Goal: Information Seeking & Learning: Compare options

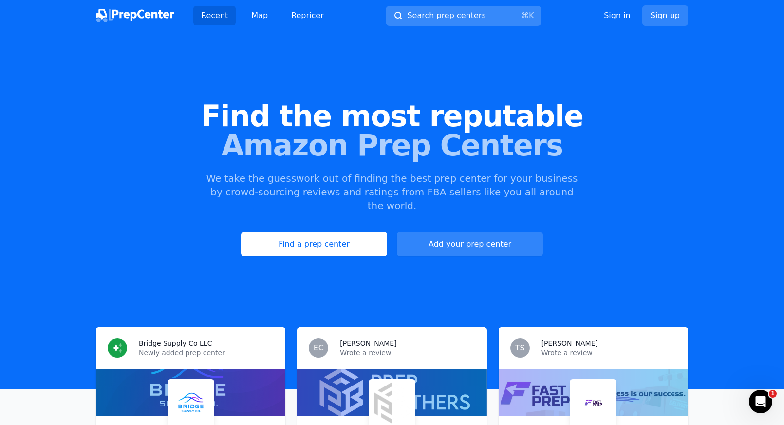
click at [428, 11] on span "Search prep centers" at bounding box center [446, 16] width 78 height 12
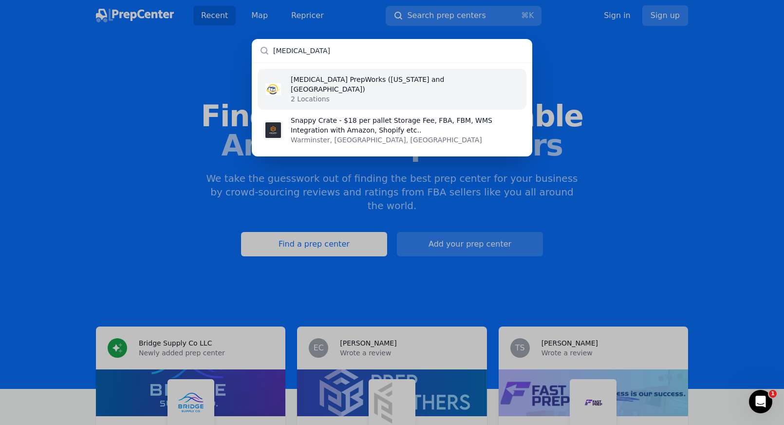
type input "enzone"
click at [421, 70] on li "EnZone PrepWorks (Texas and Canada) 2 Locations" at bounding box center [392, 89] width 269 height 41
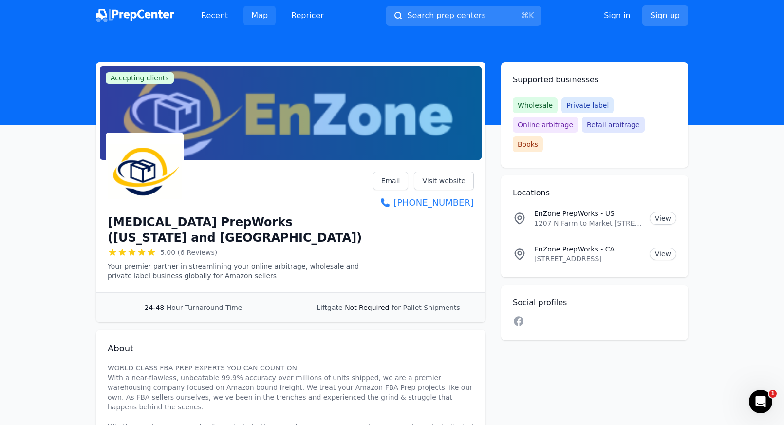
click at [253, 17] on link "Map" at bounding box center [259, 15] width 32 height 19
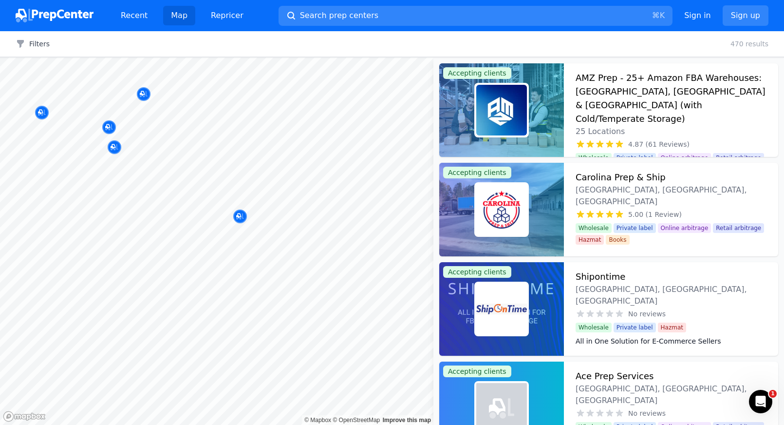
click at [210, 176] on body "Recent Map Repricer Search prep centers ⌘ K Open main menu Sign in Sign up Filt…" at bounding box center [392, 212] width 784 height 425
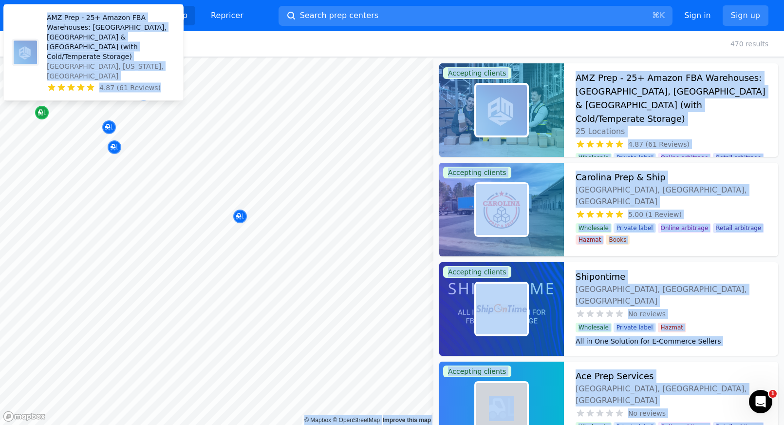
click at [38, 110] on icon "Map marker" at bounding box center [42, 113] width 8 height 10
click at [74, 61] on p "AMZ Prep - 25+ Amazon FBA Warehouses: [GEOGRAPHIC_DATA], [GEOGRAPHIC_DATA] & [G…" at bounding box center [111, 37] width 129 height 49
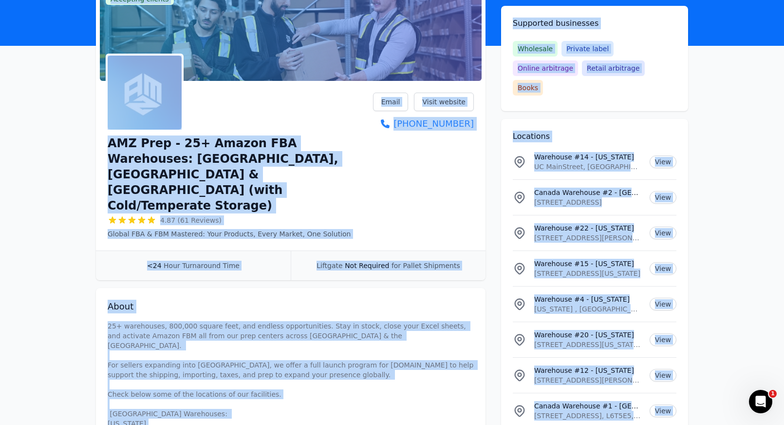
scroll to position [77, 0]
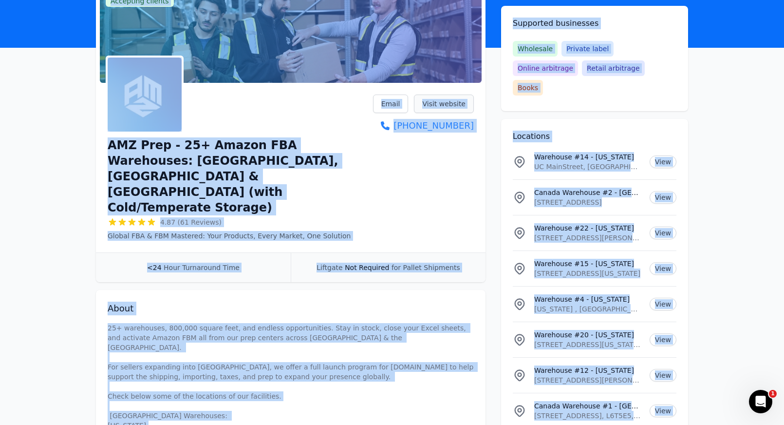
click at [441, 99] on link "Visit website" at bounding box center [444, 103] width 60 height 19
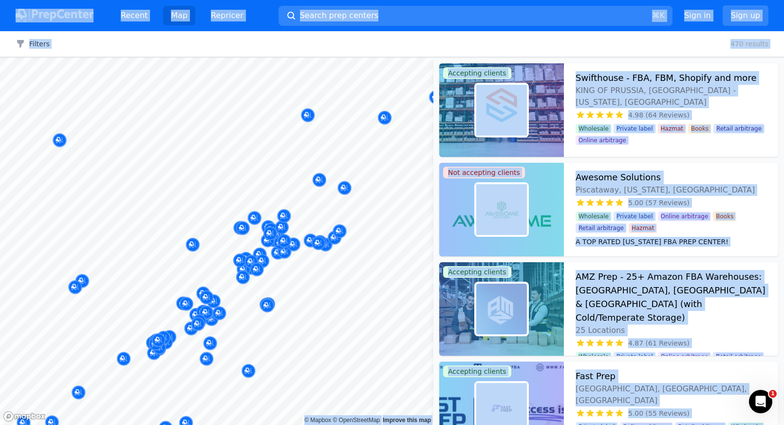
click at [286, 184] on body "Recent Map Repricer Search prep centers ⌘ K Open main menu Sign in Sign up Filt…" at bounding box center [392, 212] width 784 height 425
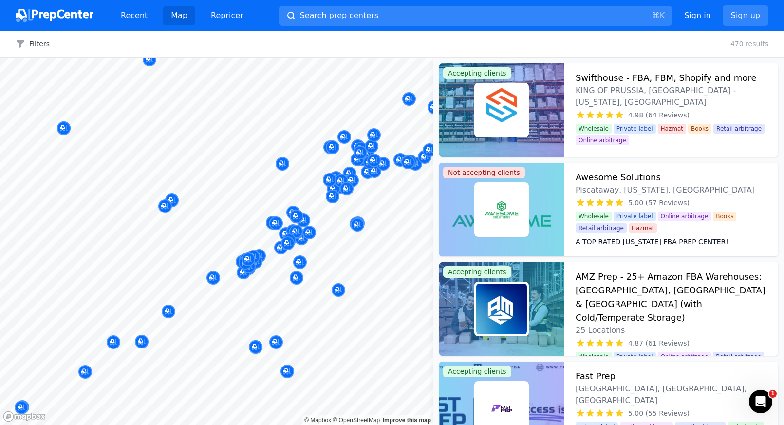
click at [279, 341] on div at bounding box center [257, 339] width 187 height 8
click at [275, 341] on div at bounding box center [257, 339] width 187 height 8
click at [272, 340] on div at bounding box center [257, 339] width 187 height 8
click at [273, 340] on div at bounding box center [257, 339] width 187 height 8
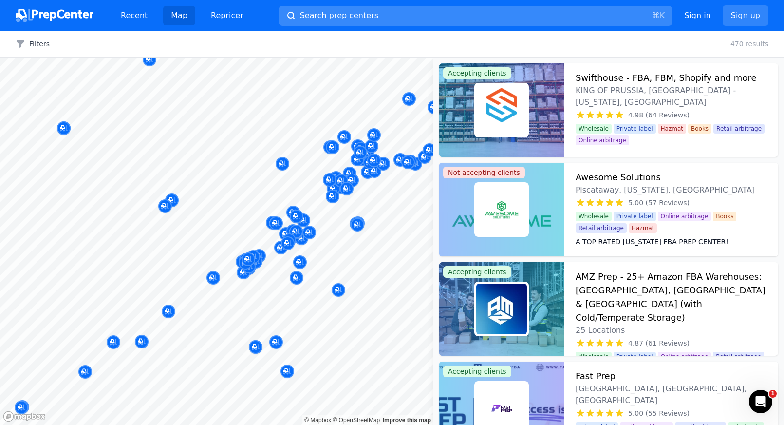
click at [309, 21] on button "Search prep centers ⌘ K" at bounding box center [476, 16] width 394 height 20
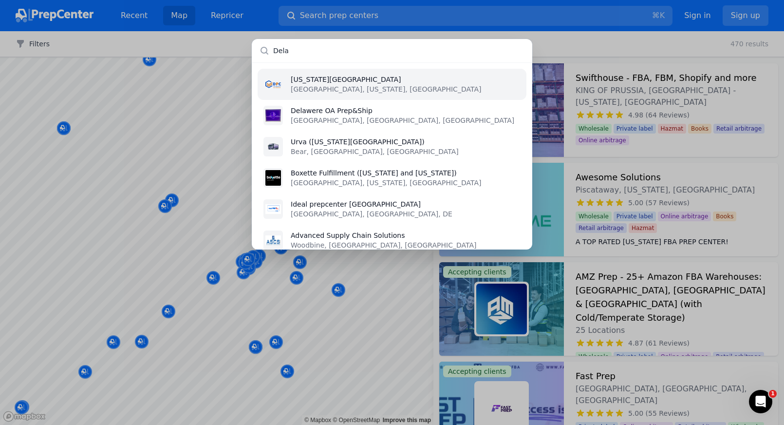
type input "Dela"
click at [350, 83] on p "[US_STATE][GEOGRAPHIC_DATA]" at bounding box center [386, 79] width 190 height 10
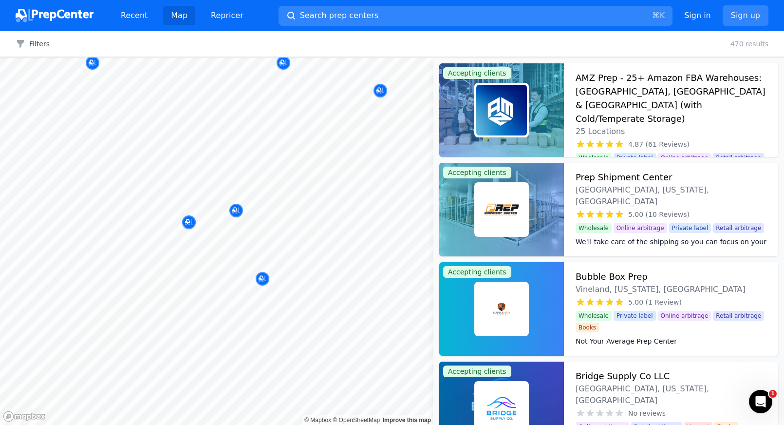
click at [327, 195] on body "Recent Map Repricer Search prep centers ⌘ K Open main menu Sign in Sign up Filt…" at bounding box center [392, 212] width 784 height 425
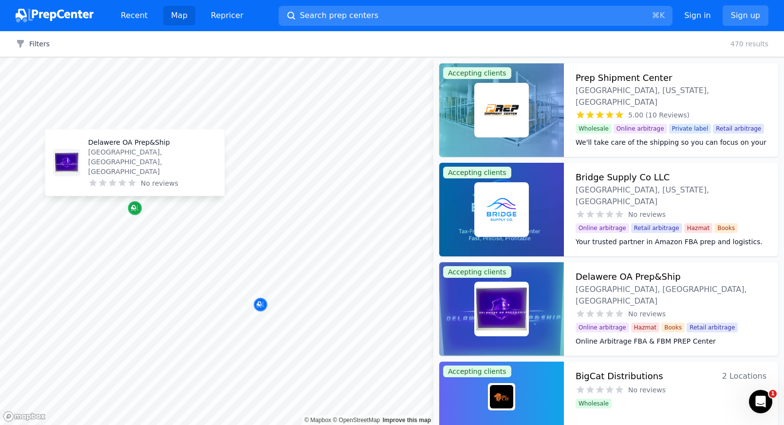
click at [133, 208] on icon "Map marker" at bounding box center [133, 207] width 5 height 5
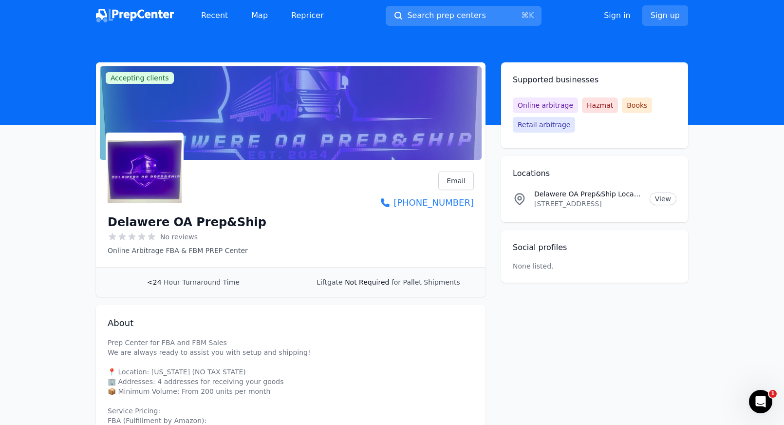
click at [416, 15] on span "Search prep centers" at bounding box center [446, 16] width 78 height 12
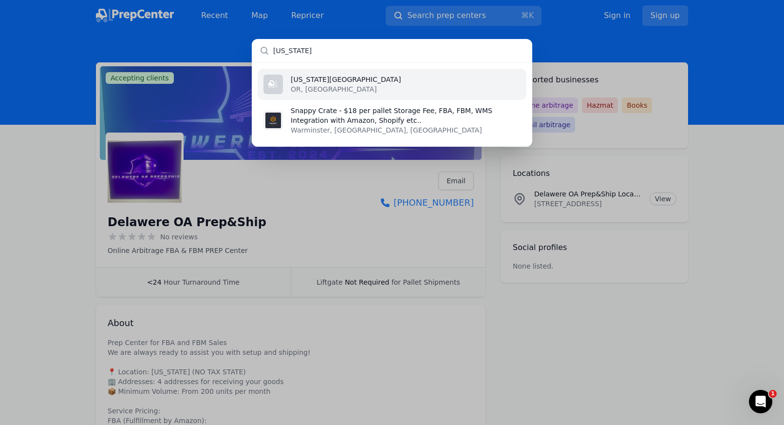
type input "oregon"
click at [411, 88] on li "Oregon Prep Center OR, US" at bounding box center [392, 84] width 269 height 31
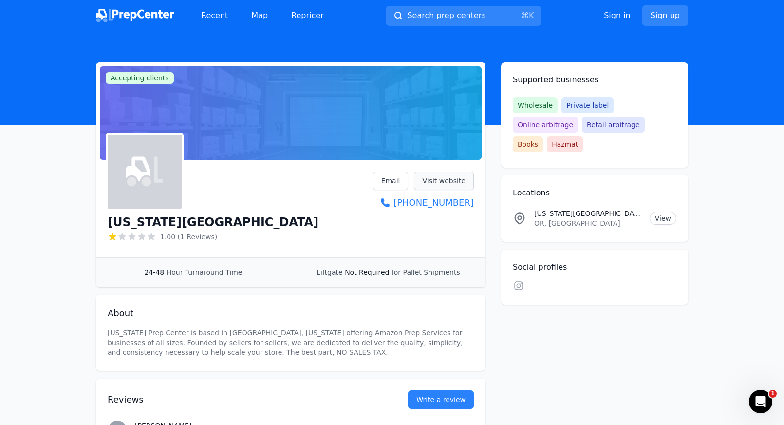
click at [426, 184] on link "Visit website" at bounding box center [444, 180] width 60 height 19
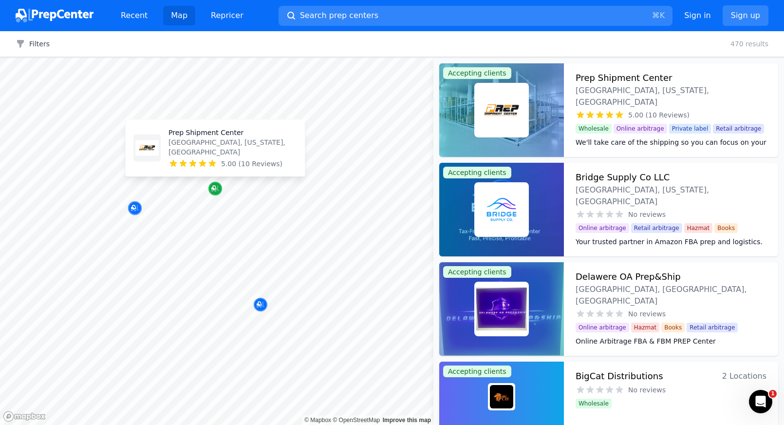
click at [221, 186] on div "Map marker" at bounding box center [215, 189] width 14 height 14
click at [217, 156] on p "[GEOGRAPHIC_DATA], [US_STATE], [GEOGRAPHIC_DATA]" at bounding box center [232, 146] width 129 height 19
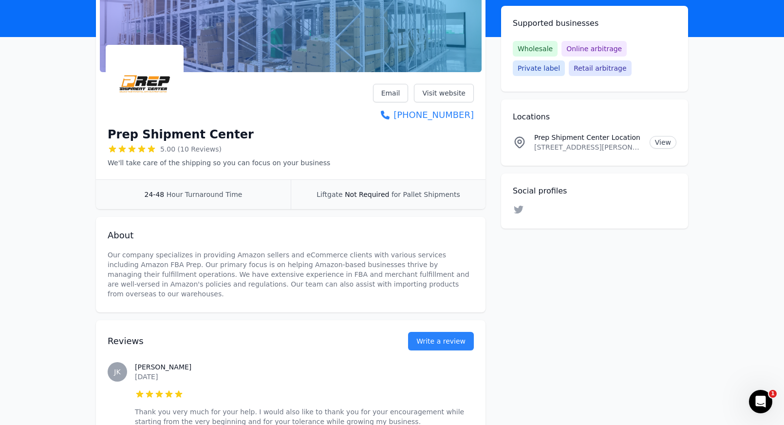
scroll to position [56, 0]
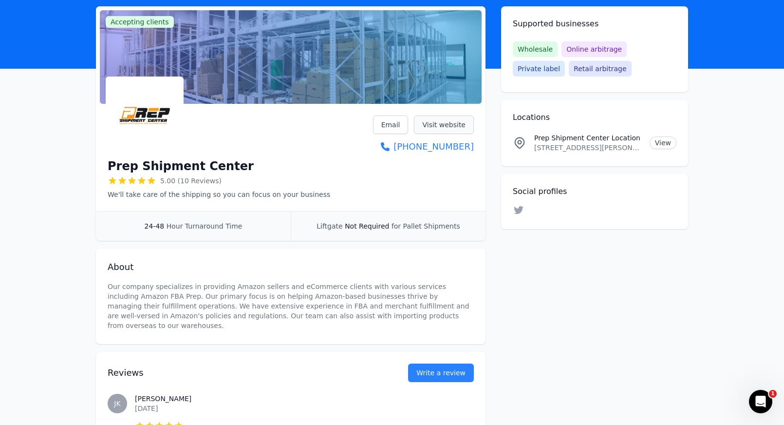
click at [454, 122] on link "Visit website" at bounding box center [444, 124] width 60 height 19
